Goal: Complete application form: Complete application form

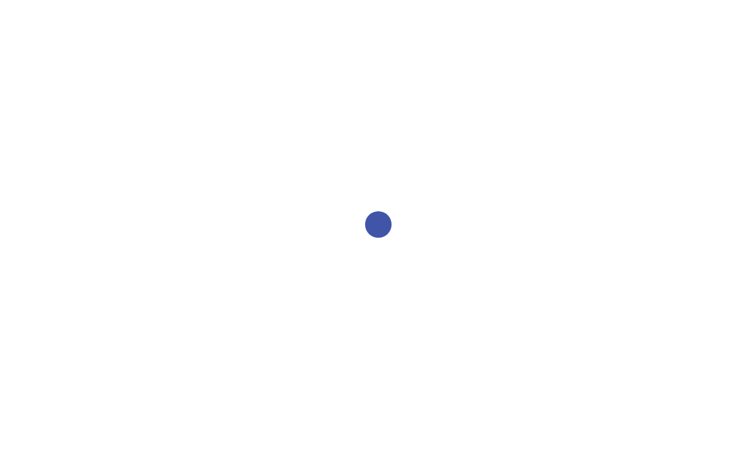
select select "2bed604d-1099-4043-b1bc-2365e8740244"
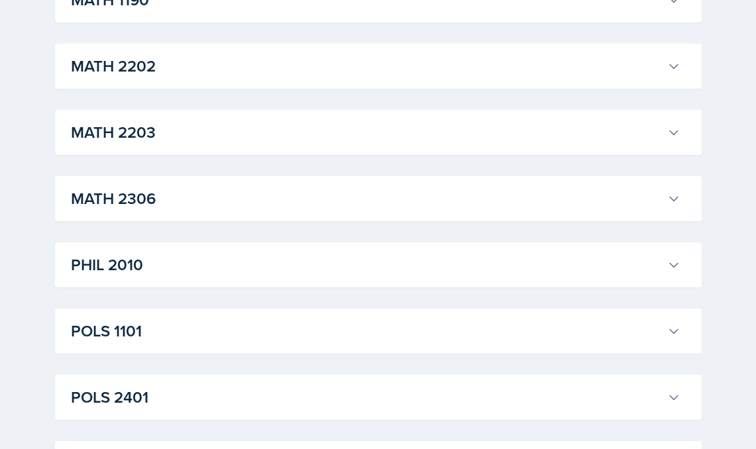
scroll to position [1537, 0]
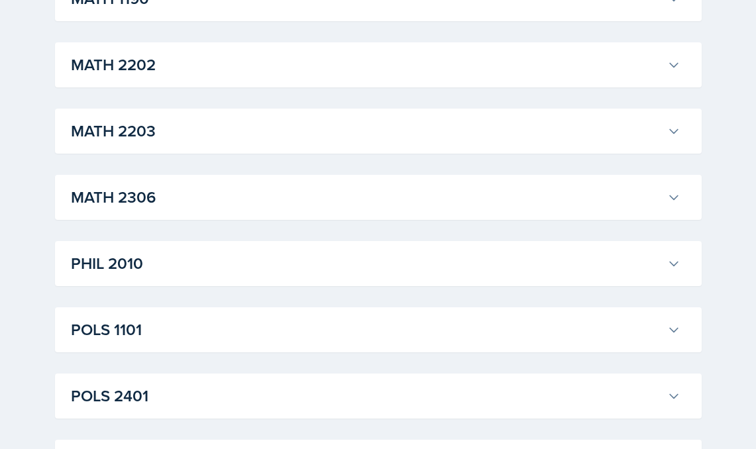
click at [246, 253] on h3 "PHIL 2010" at bounding box center [366, 264] width 591 height 24
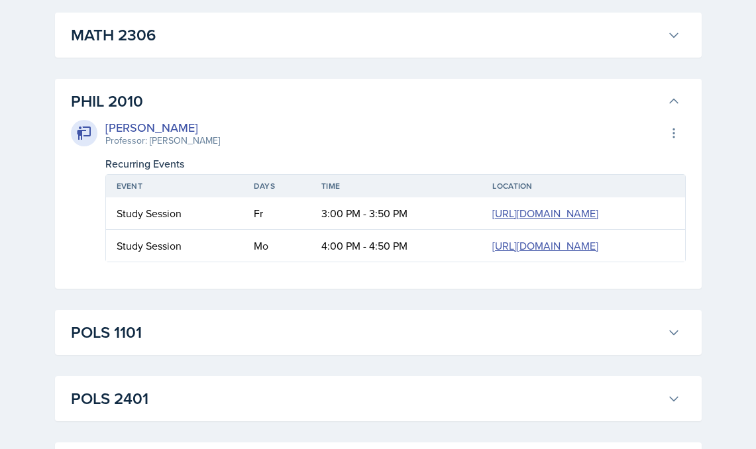
scroll to position [1715, 0]
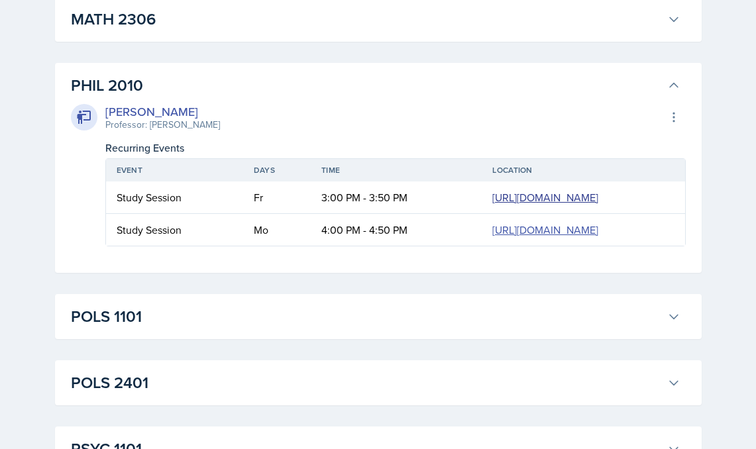
click at [492, 205] on link "[URL][DOMAIN_NAME]" at bounding box center [545, 197] width 106 height 15
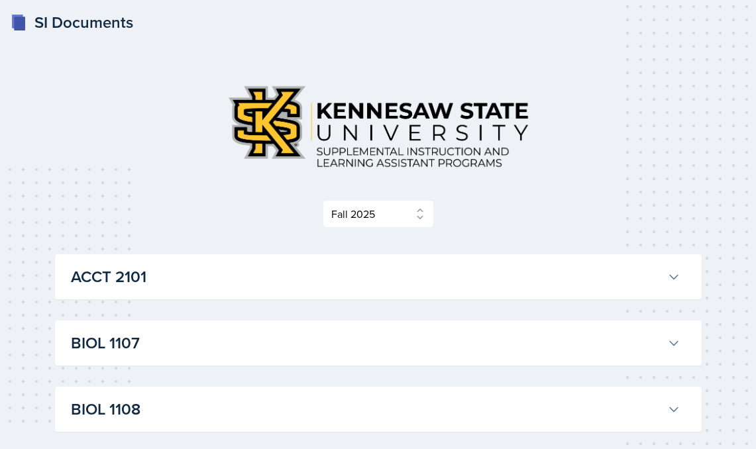
scroll to position [0, 0]
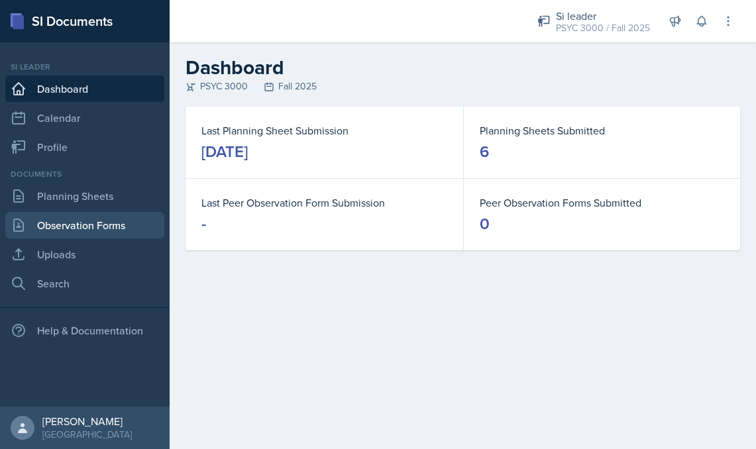
click at [93, 225] on link "Observation Forms" at bounding box center [84, 225] width 159 height 26
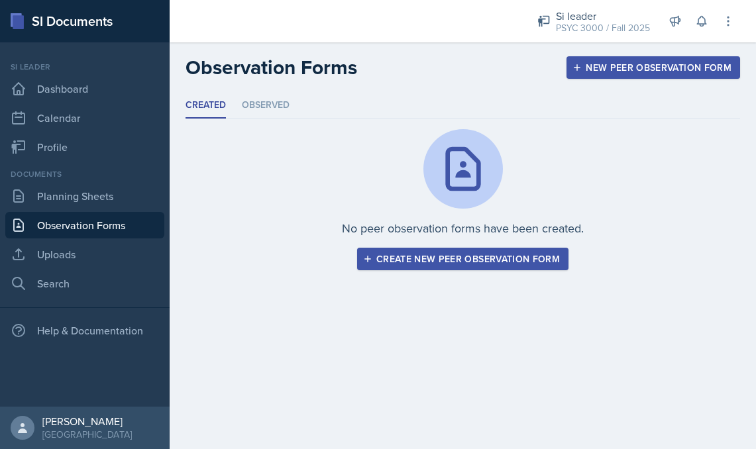
click at [446, 267] on button "Create new peer observation form" at bounding box center [462, 259] width 211 height 23
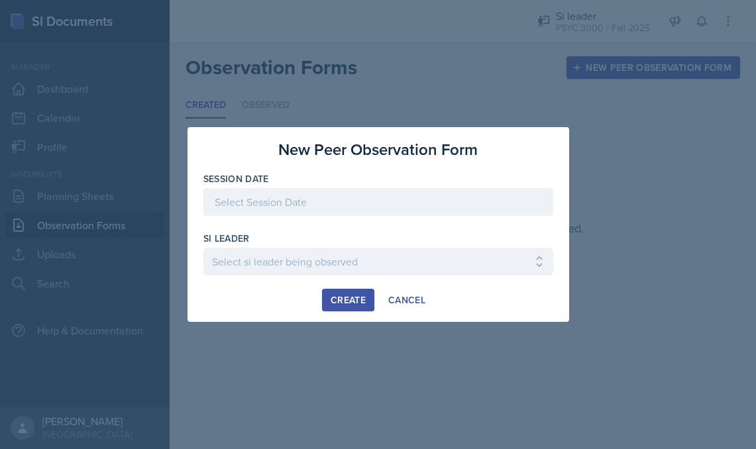
click at [371, 204] on div at bounding box center [378, 202] width 350 height 28
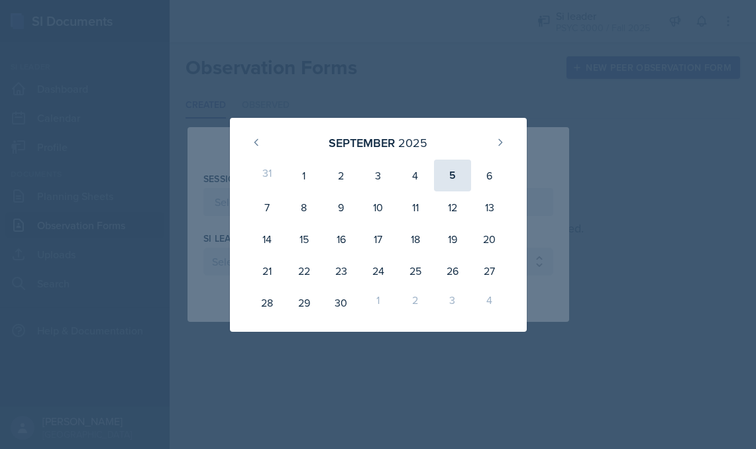
click at [456, 174] on div "5" at bounding box center [452, 176] width 37 height 32
type input "[DATE]"
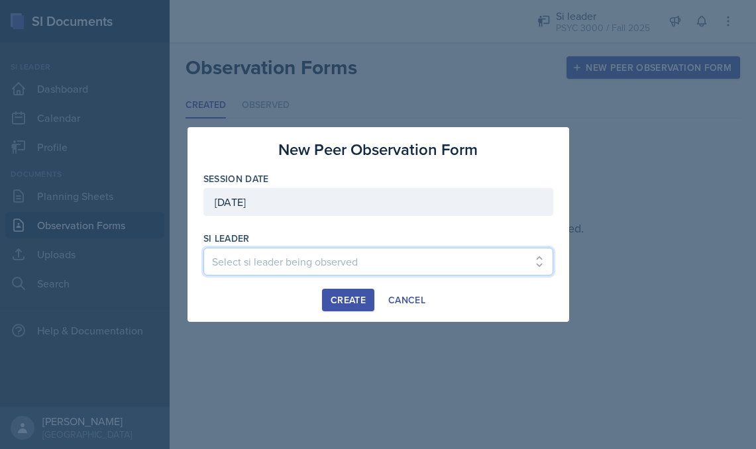
select select "44a8a1e5-b472-458a-8437-dcf3b585311d"
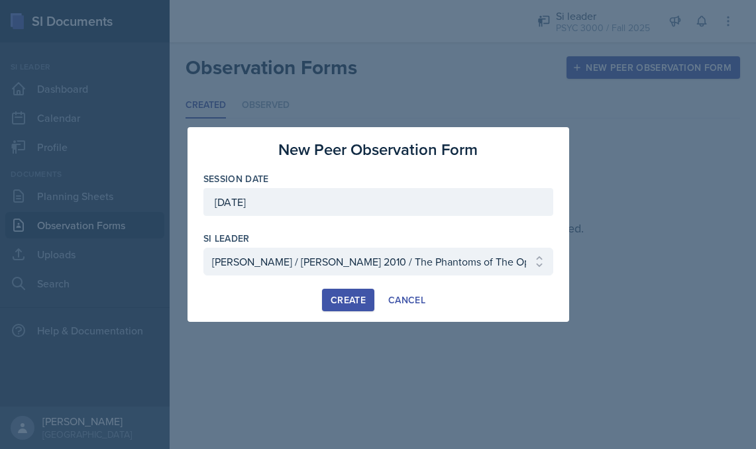
click at [342, 301] on div "Create" at bounding box center [348, 300] width 35 height 11
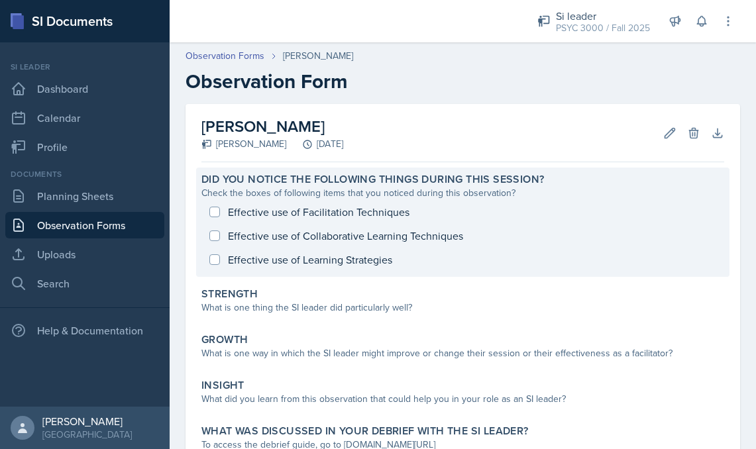
click at [331, 238] on div "Effective use of Facilitation Techniques Effective use of Collaborative Learnin…" at bounding box center [462, 236] width 523 height 72
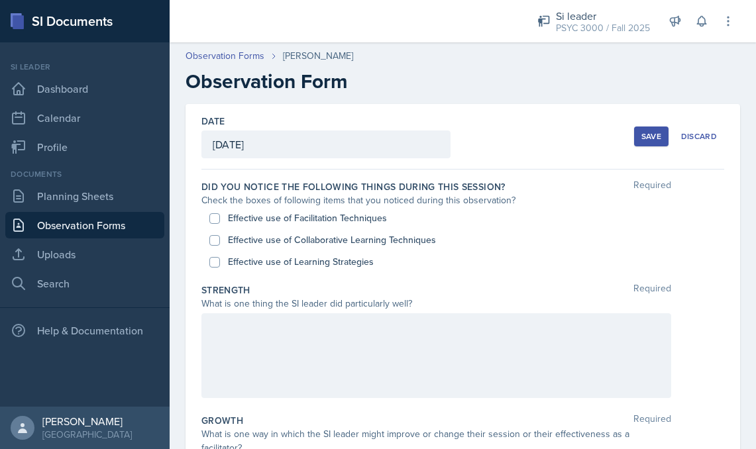
click at [213, 238] on input "Effective use of Collaborative Learning Techniques" at bounding box center [214, 240] width 11 height 11
checkbox input "true"
click at [217, 258] on input "Effective use of Learning Strategies" at bounding box center [214, 262] width 11 height 11
checkbox input "true"
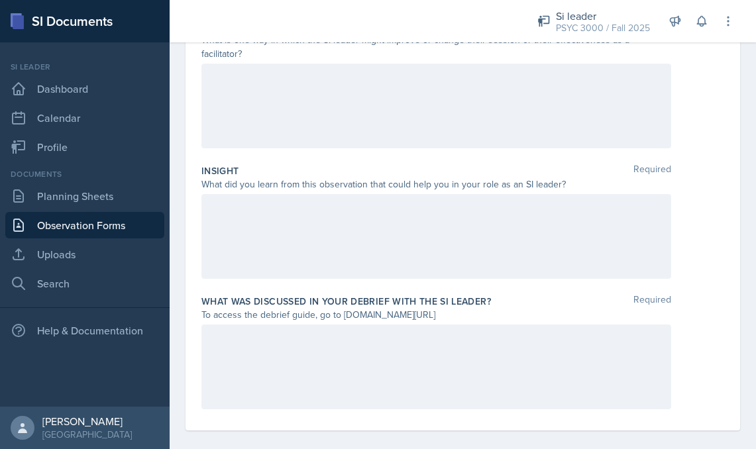
scroll to position [393, 0]
drag, startPoint x: 482, startPoint y: 300, endPoint x: 342, endPoint y: 306, distance: 139.2
click at [342, 309] on div "To access the debrief guide, go to [DOMAIN_NAME][URL]" at bounding box center [436, 316] width 470 height 14
copy div "[DOMAIN_NAME][URL]"
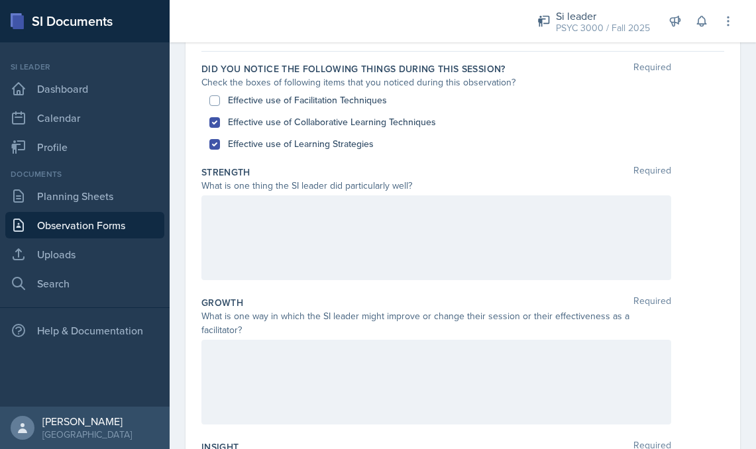
scroll to position [117, 0]
click at [293, 221] on div at bounding box center [436, 239] width 470 height 85
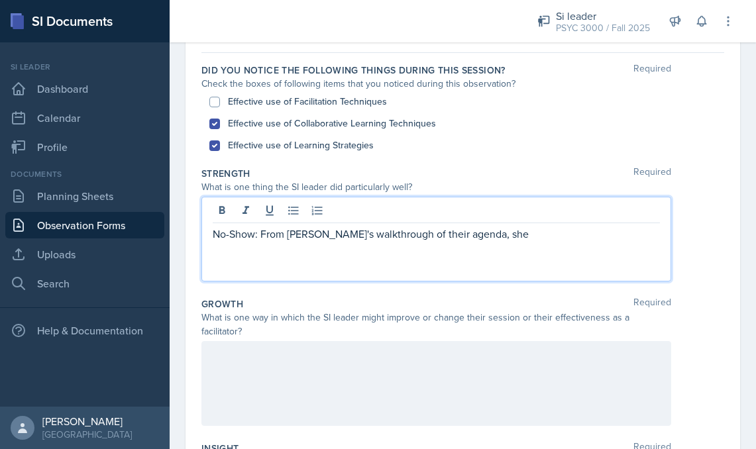
click at [414, 234] on p "No-Show: From [PERSON_NAME]'s walkthrough of their agenda, she" at bounding box center [436, 234] width 447 height 16
click at [497, 246] on div "No-Show: From [PERSON_NAME]'s walkthrough of her agenda, she" at bounding box center [436, 239] width 470 height 85
click at [487, 235] on p "No-Show: From [PERSON_NAME]'s walkthrough of her agenda, she" at bounding box center [436, 234] width 447 height 16
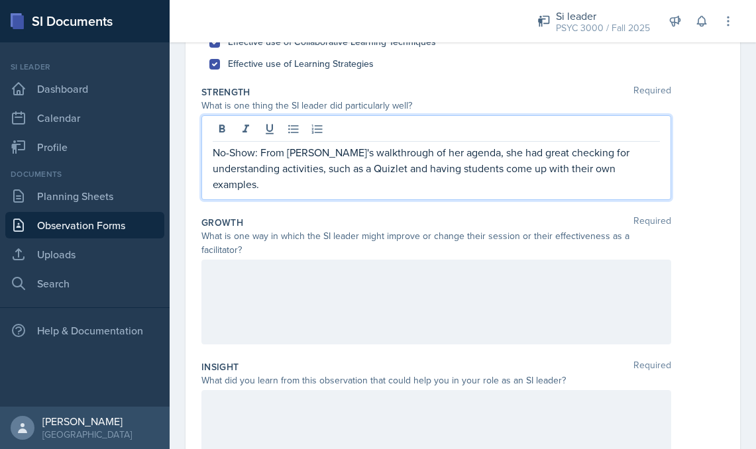
scroll to position [199, 0]
click at [419, 271] on div at bounding box center [436, 300] width 470 height 85
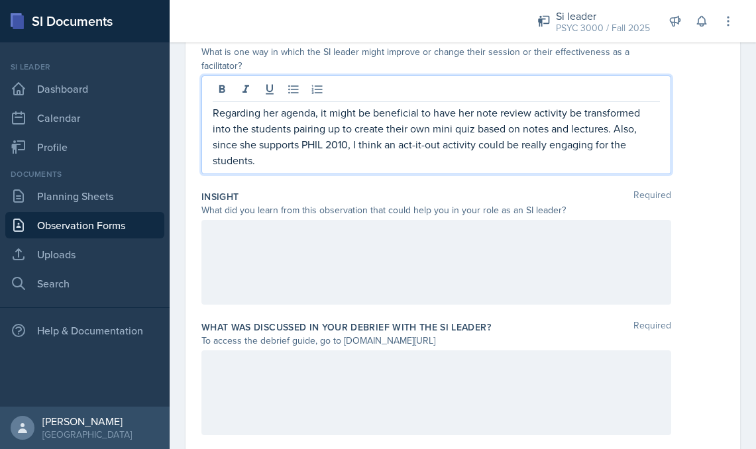
scroll to position [380, 0]
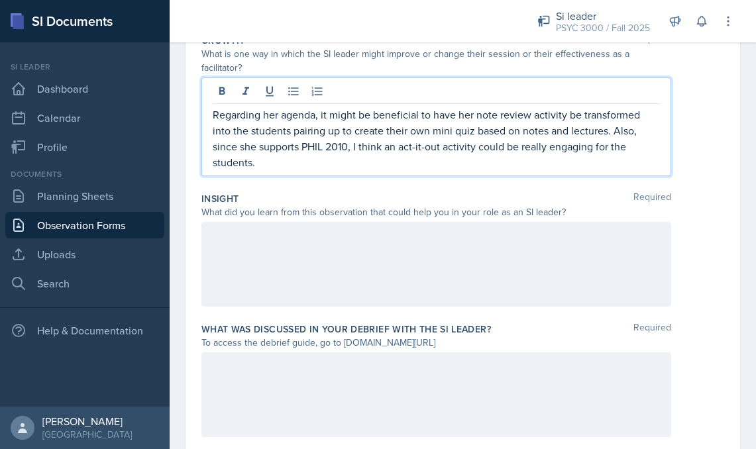
click at [283, 238] on div at bounding box center [436, 264] width 470 height 85
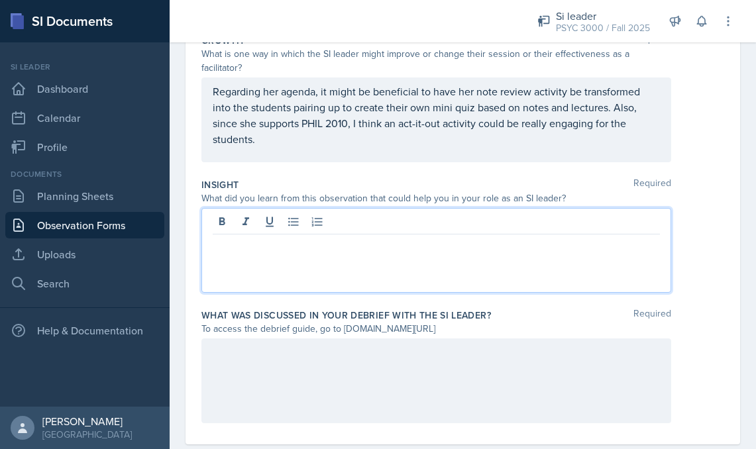
scroll to position [387, 0]
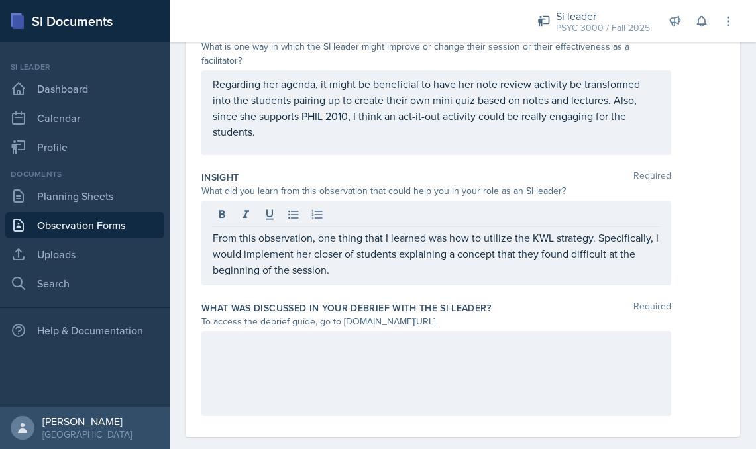
click at [248, 372] on div at bounding box center [436, 373] width 470 height 85
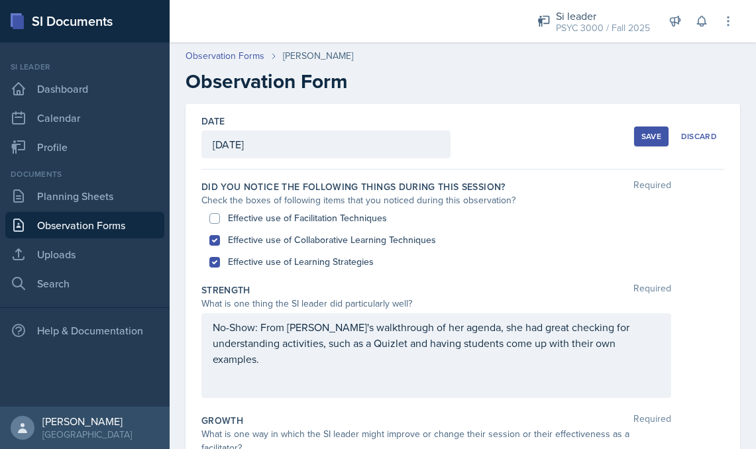
scroll to position [0, 0]
click at [644, 131] on div "Save" at bounding box center [651, 136] width 20 height 11
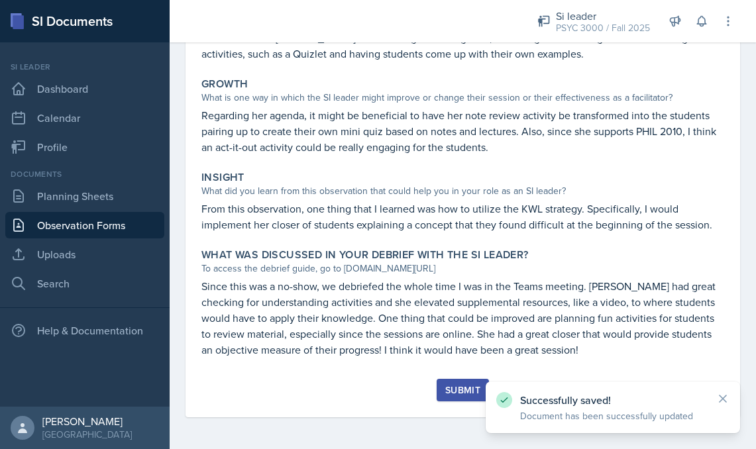
scroll to position [287, 0]
click at [450, 389] on div "Submit" at bounding box center [462, 390] width 35 height 11
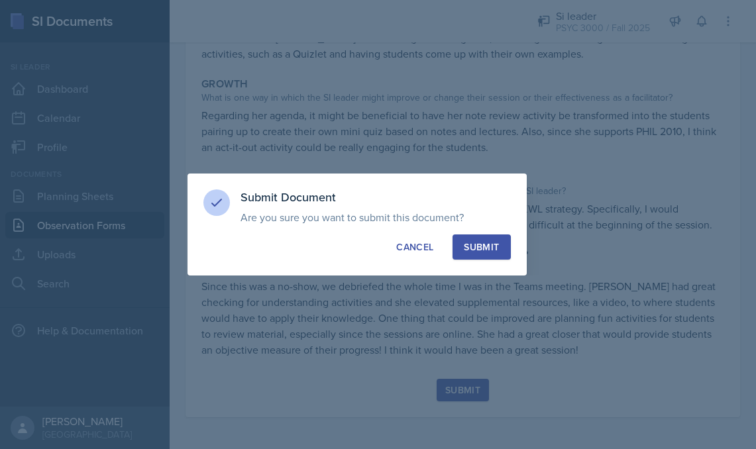
click at [497, 254] on button "Submit" at bounding box center [481, 246] width 58 height 25
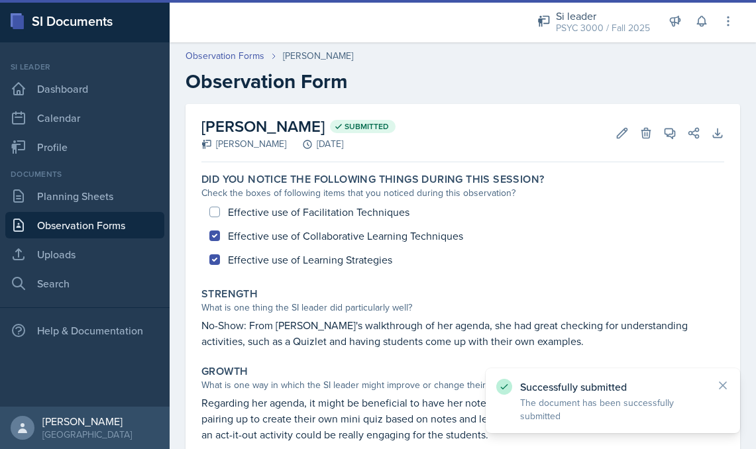
scroll to position [0, 0]
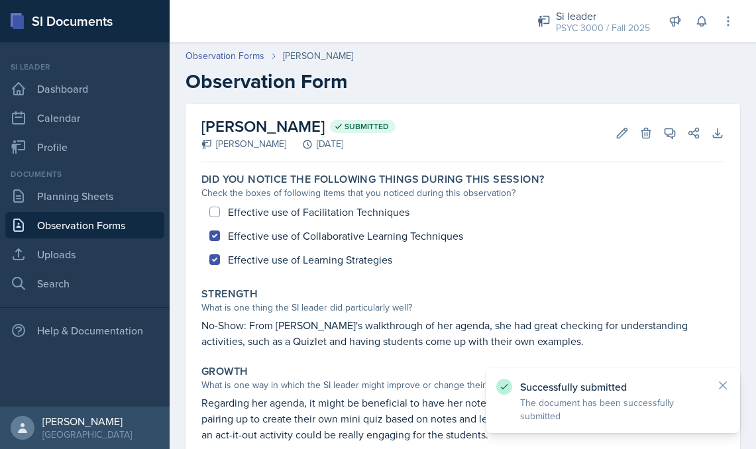
click at [101, 224] on link "Observation Forms" at bounding box center [84, 225] width 159 height 26
